Goal: Task Accomplishment & Management: Manage account settings

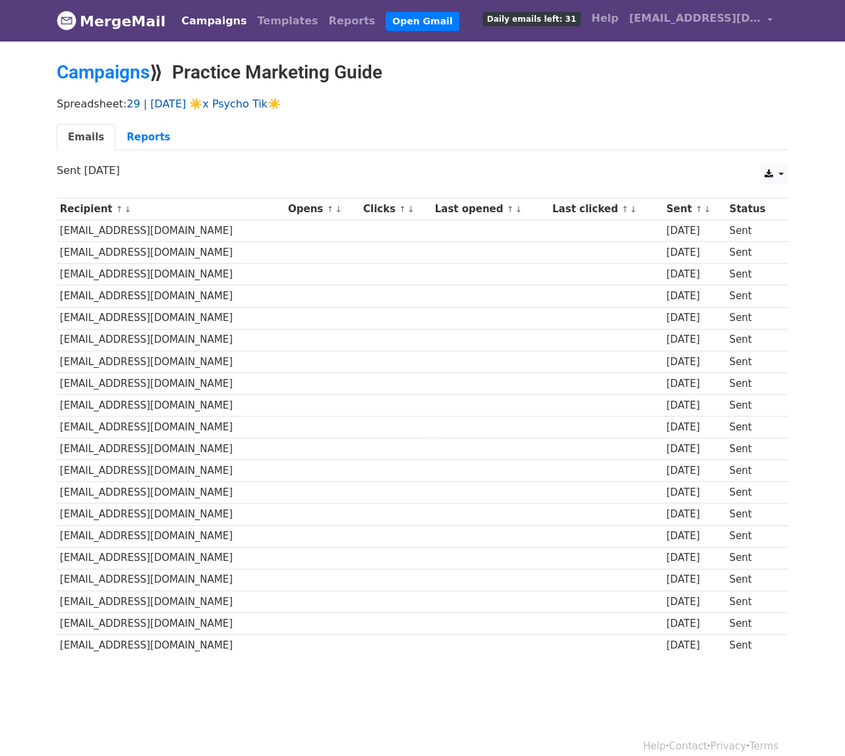
click at [175, 105] on link "29 | SEPT 10 ☀️x Psycho Tik☀️" at bounding box center [204, 104] width 154 height 13
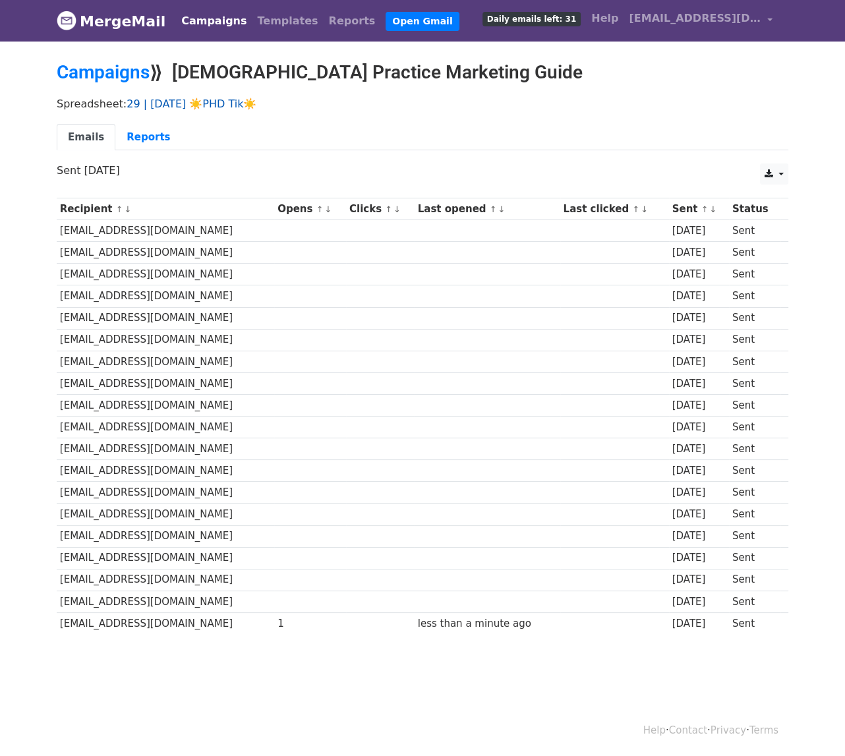
click at [184, 107] on link "29 | [DATE] ☀️PHD Tik☀️" at bounding box center [192, 104] width 130 height 13
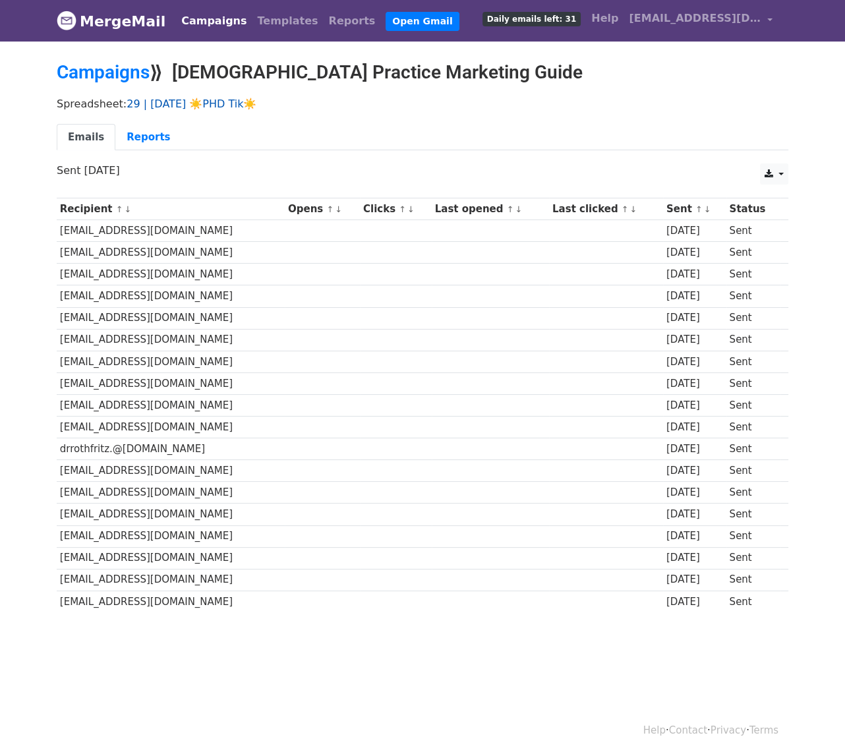
click at [171, 105] on link "29 | [DATE] ☀️PHD Tik☀️" at bounding box center [192, 104] width 130 height 13
